Goal: Task Accomplishment & Management: Use online tool/utility

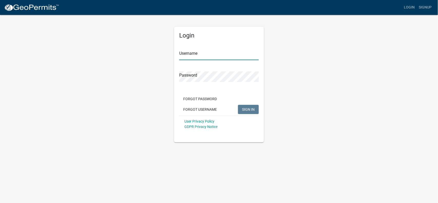
type input "creischl"
click at [248, 109] on span "SIGN IN" at bounding box center [248, 109] width 13 height 4
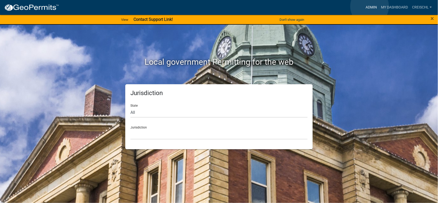
click at [370, 6] on link "Admin" at bounding box center [371, 8] width 15 height 10
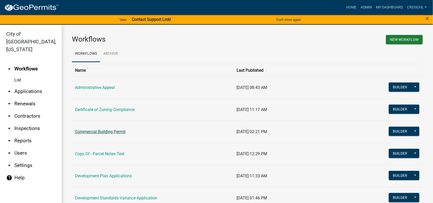
click at [92, 130] on link "Commercial Building Permit" at bounding box center [100, 131] width 51 height 5
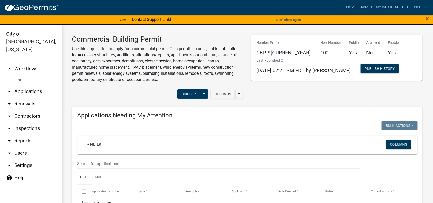
click at [21, 85] on link "arrow_drop_down Applications" at bounding box center [31, 91] width 62 height 12
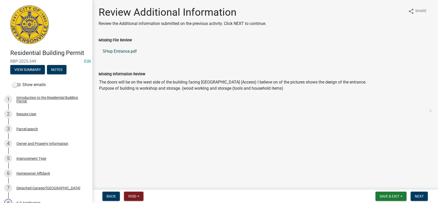
click at [121, 51] on link "SHop Entrance.pdf" at bounding box center [266, 51] width 334 height 12
